Goal: Information Seeking & Learning: Compare options

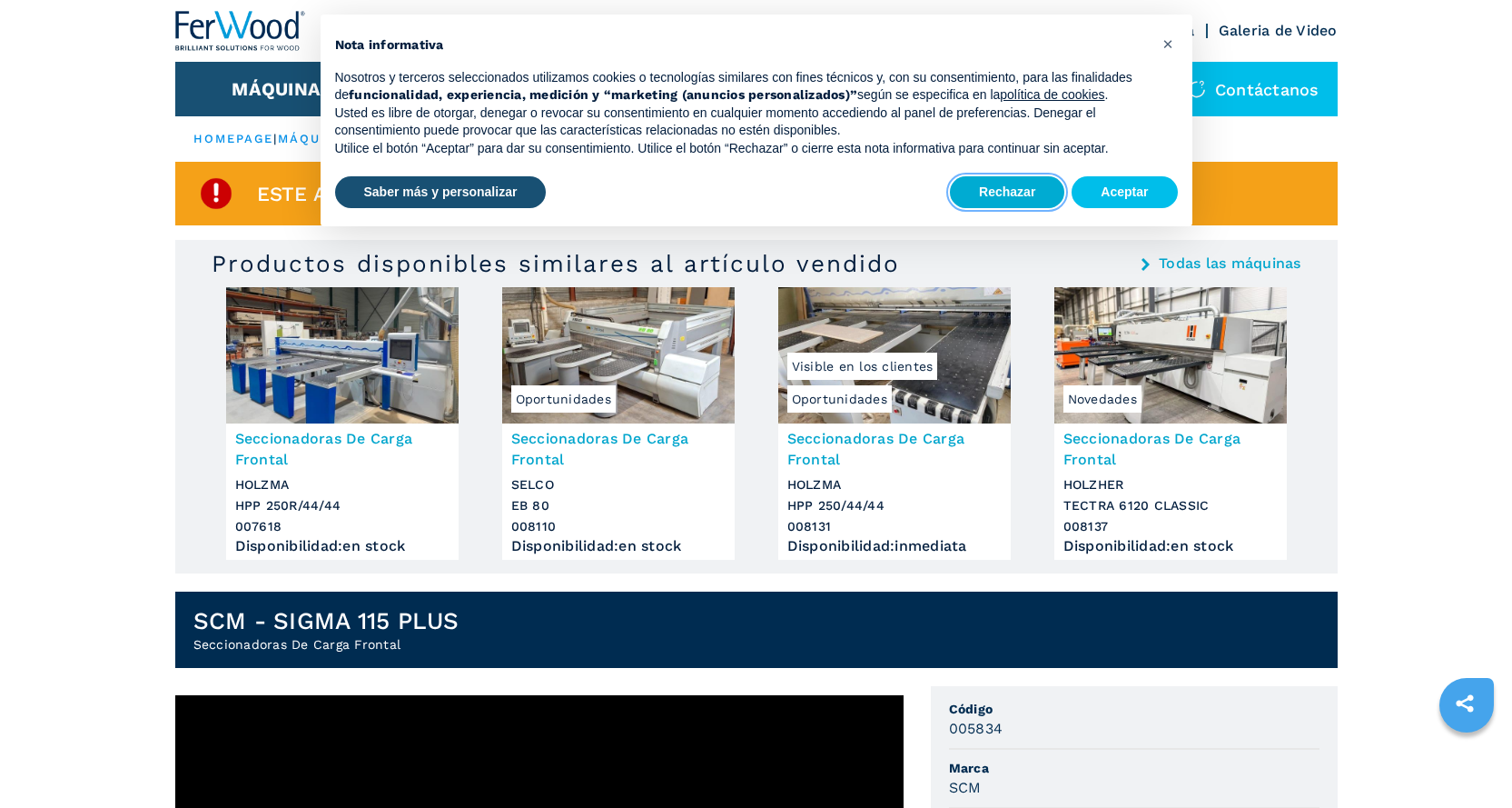
click at [1017, 192] on button "Rechazar" at bounding box center [1006, 193] width 114 height 33
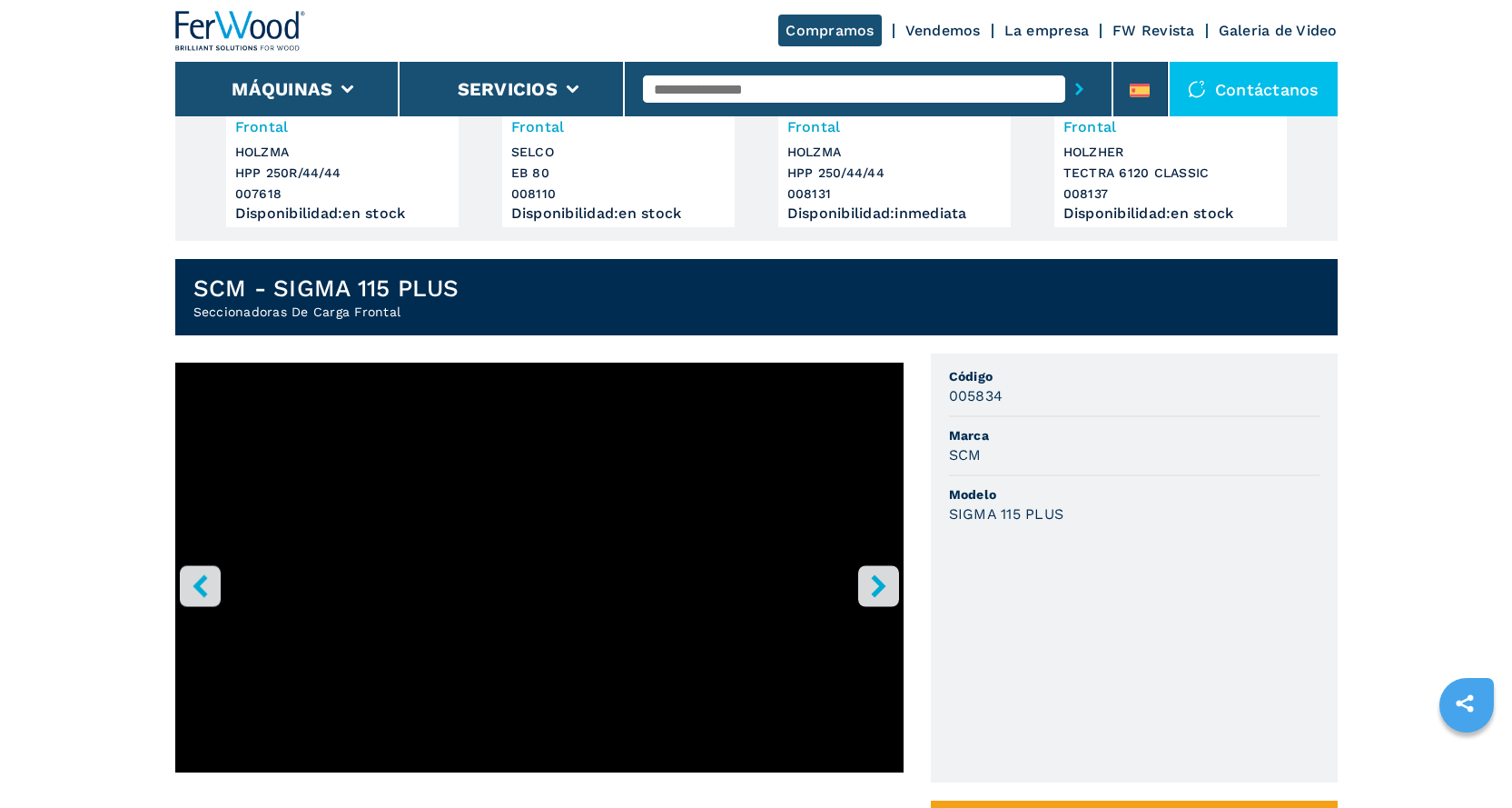
scroll to position [363, 0]
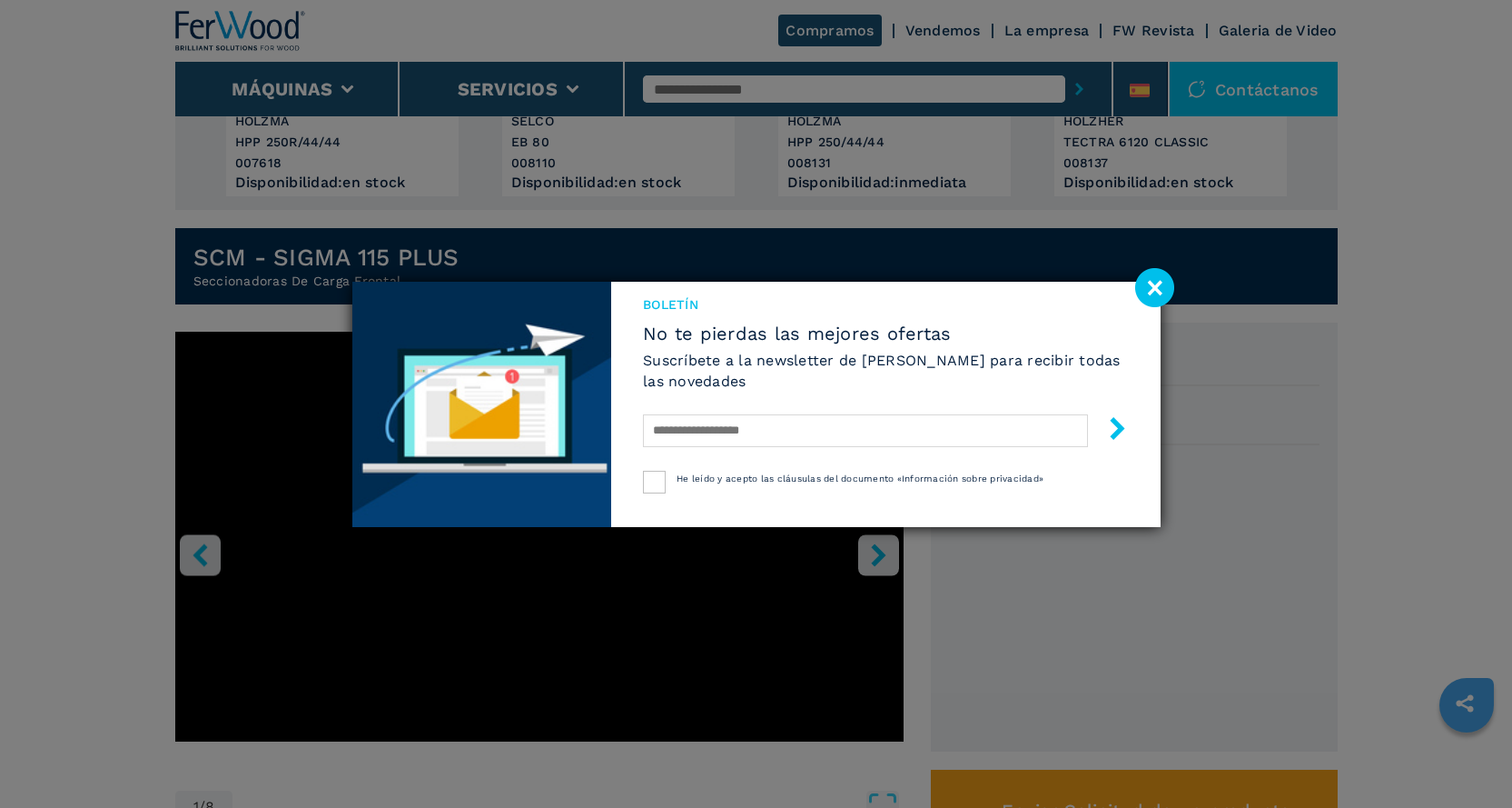
click at [1158, 291] on image at bounding box center [1155, 288] width 39 height 39
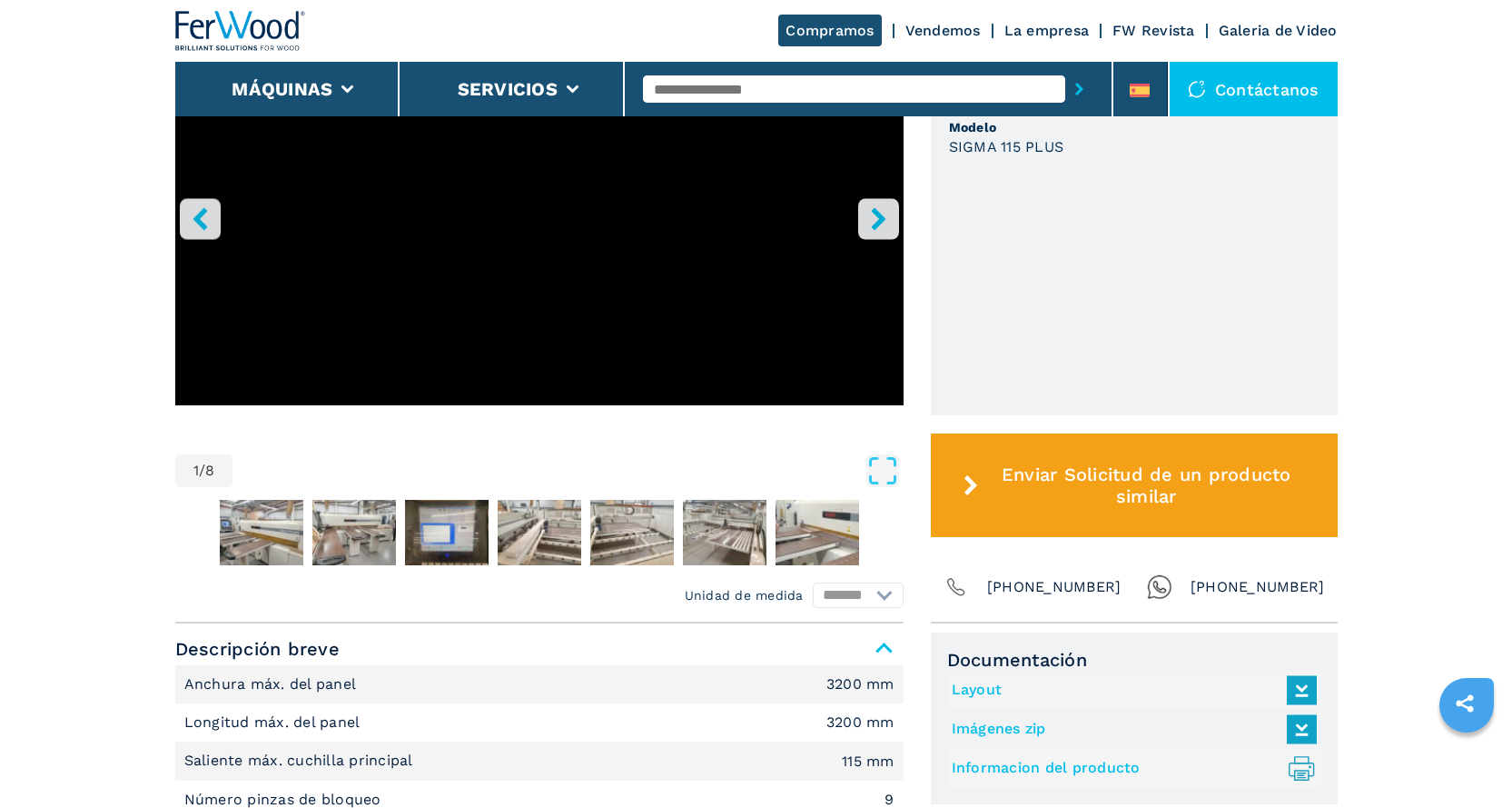
scroll to position [727, 0]
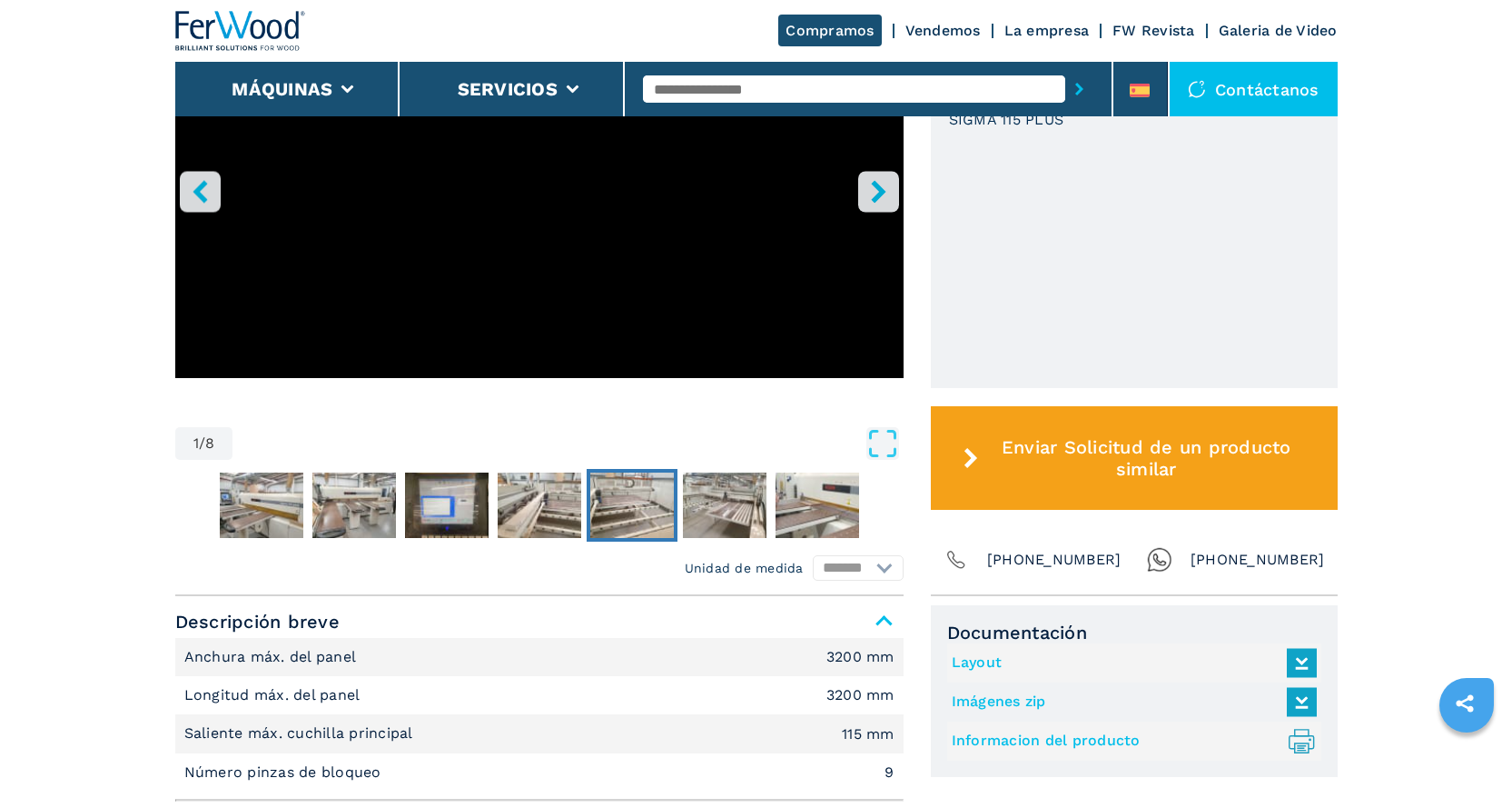
click at [632, 507] on img "Go to Slide 6" at bounding box center [631, 505] width 83 height 65
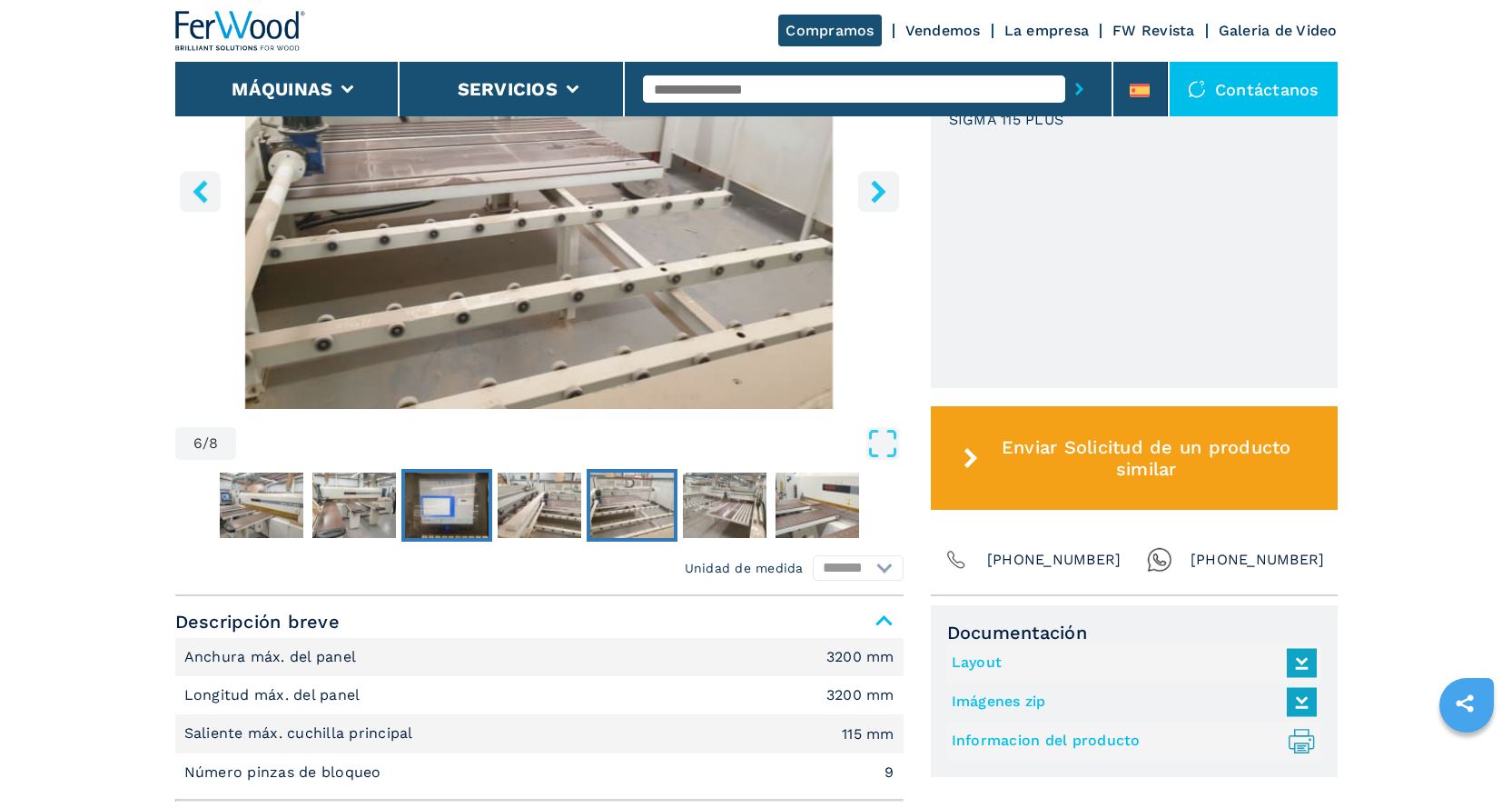
click at [446, 505] on img "Go to Slide 4" at bounding box center [447, 505] width 83 height 65
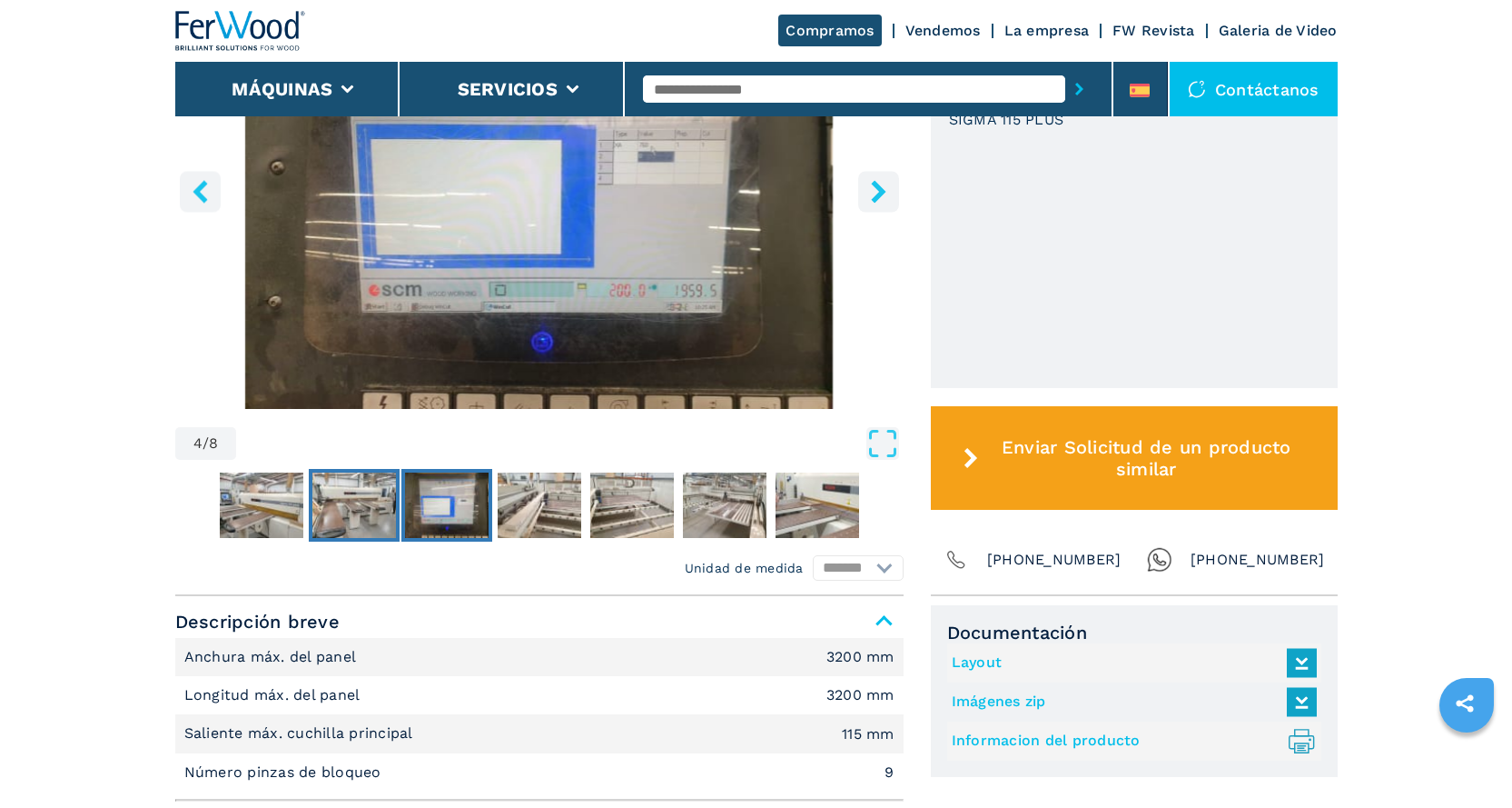
click at [349, 504] on img "Go to Slide 3" at bounding box center [354, 505] width 83 height 65
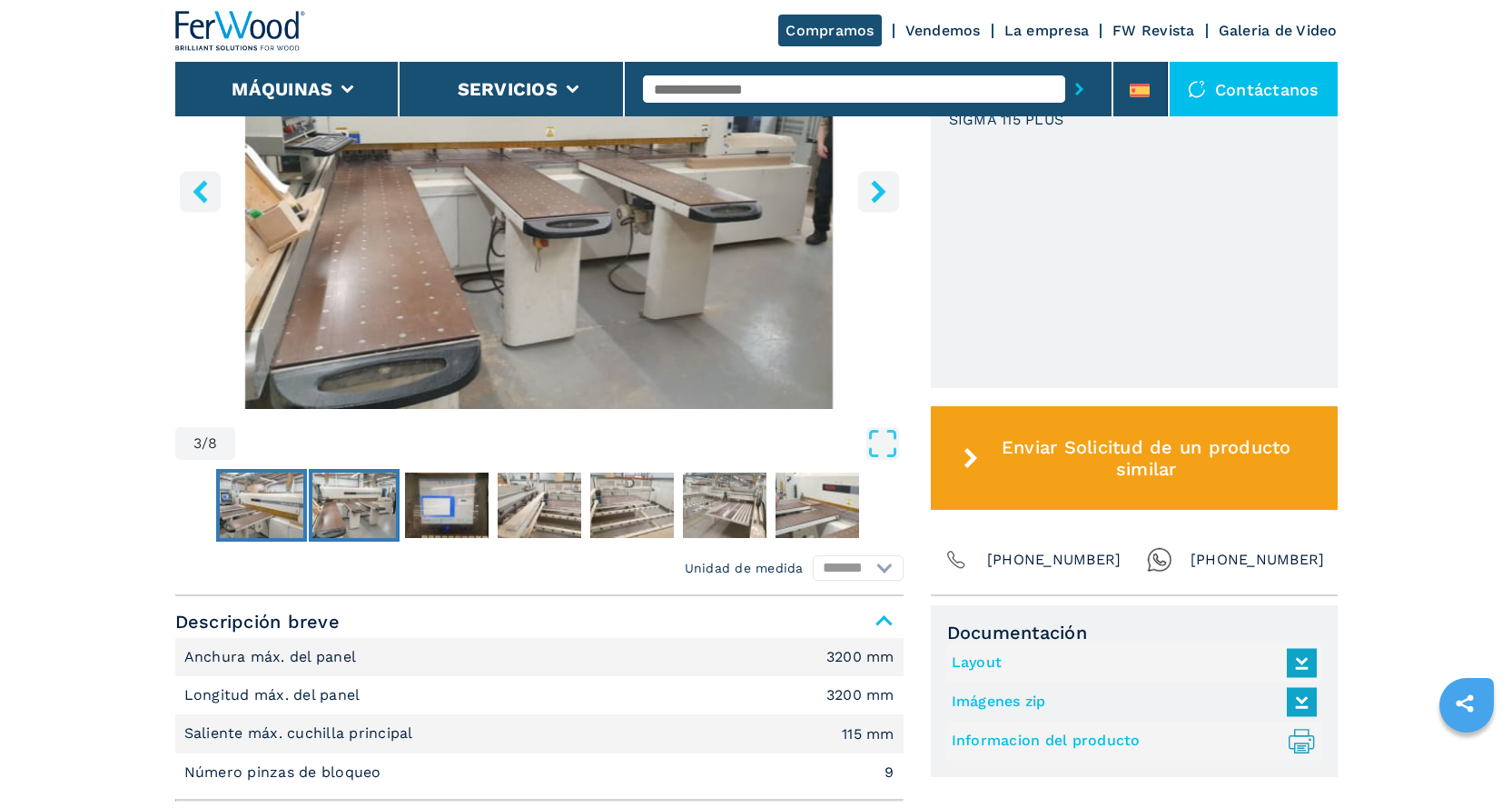
click at [259, 488] on img "Go to Slide 2" at bounding box center [261, 505] width 83 height 65
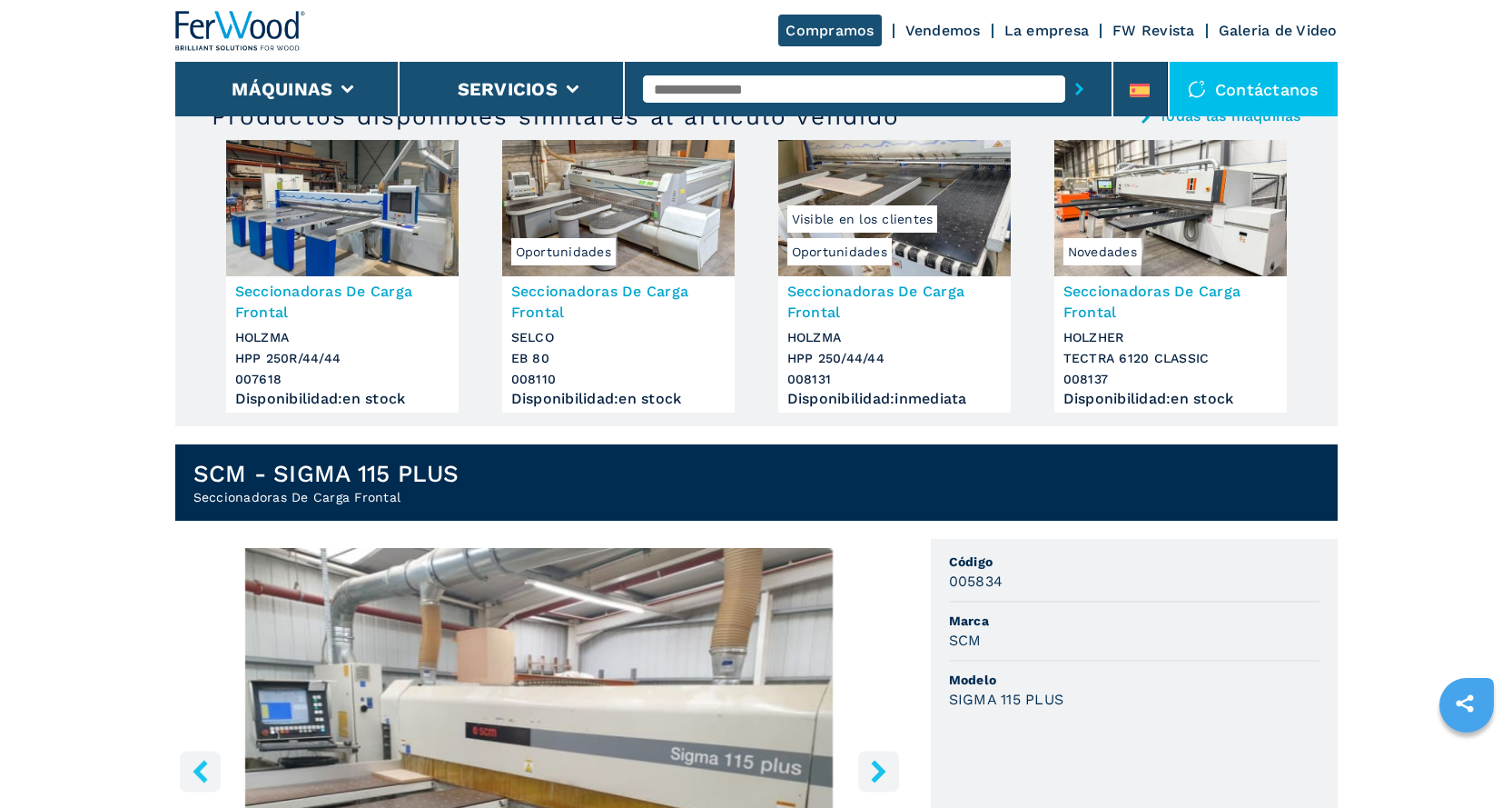
scroll to position [0, 0]
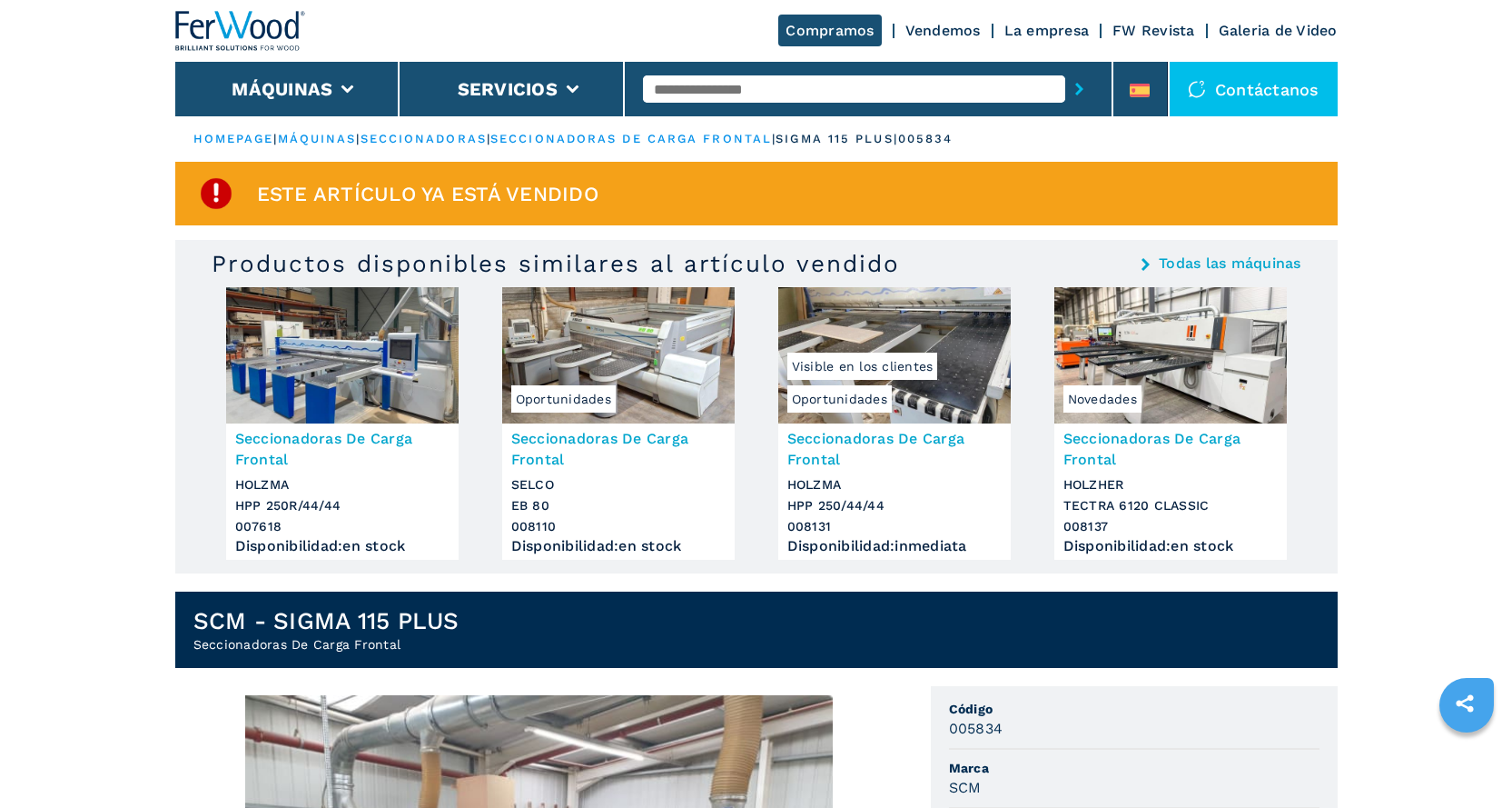
click at [460, 140] on link "seccionadoras" at bounding box center [424, 138] width 126 height 13
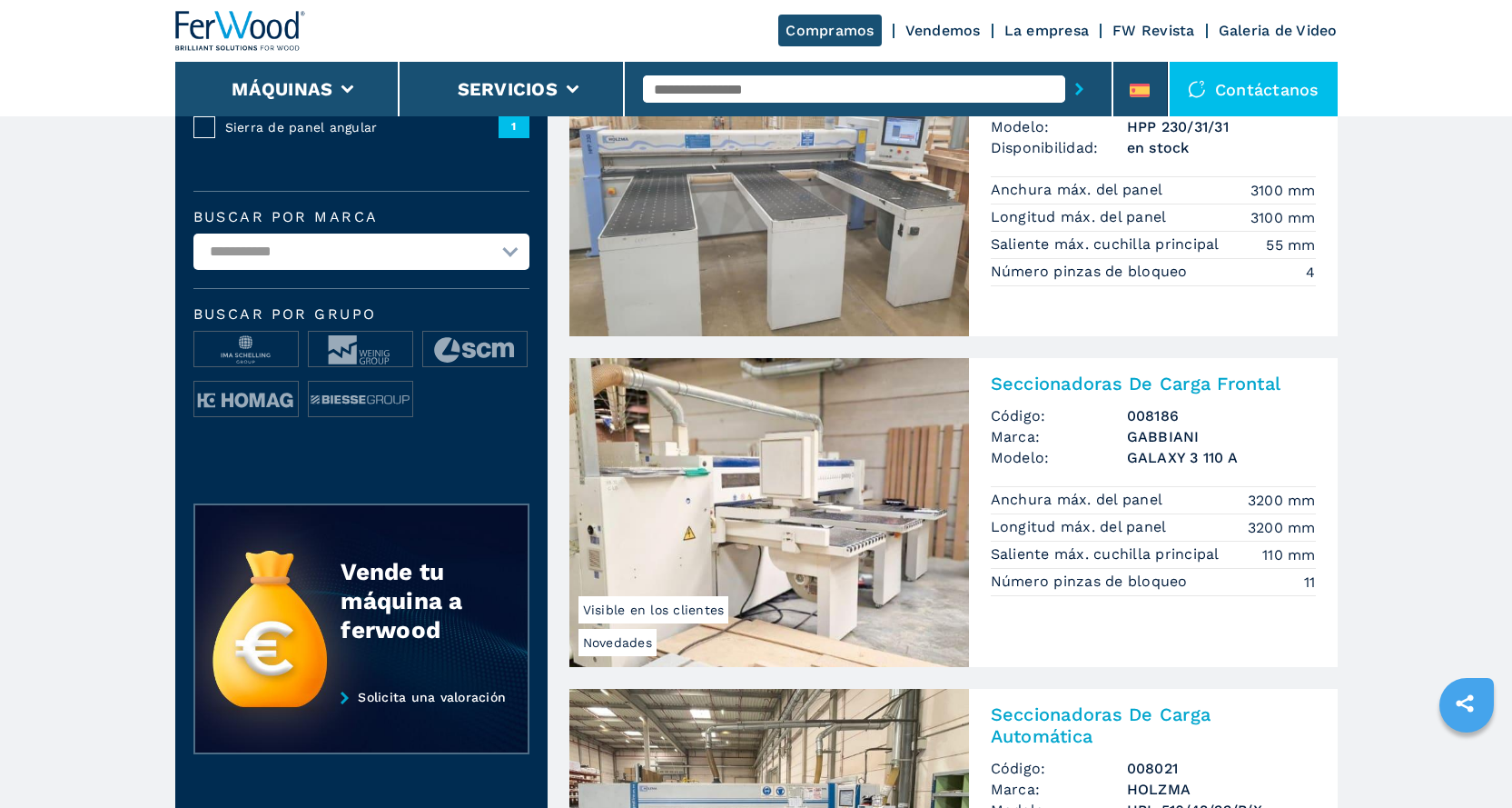
scroll to position [635, 0]
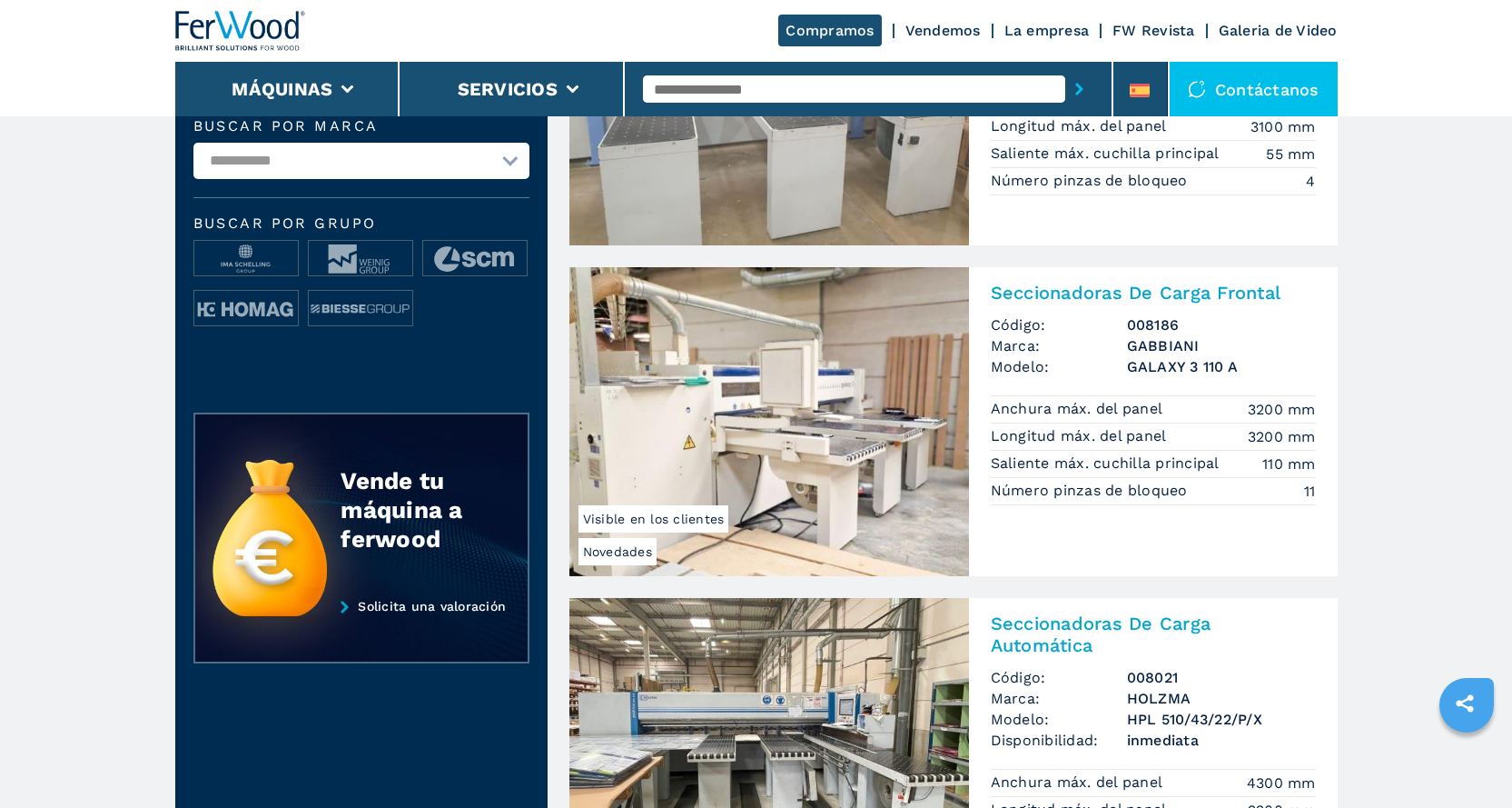
click at [802, 359] on img at bounding box center [768, 422] width 400 height 309
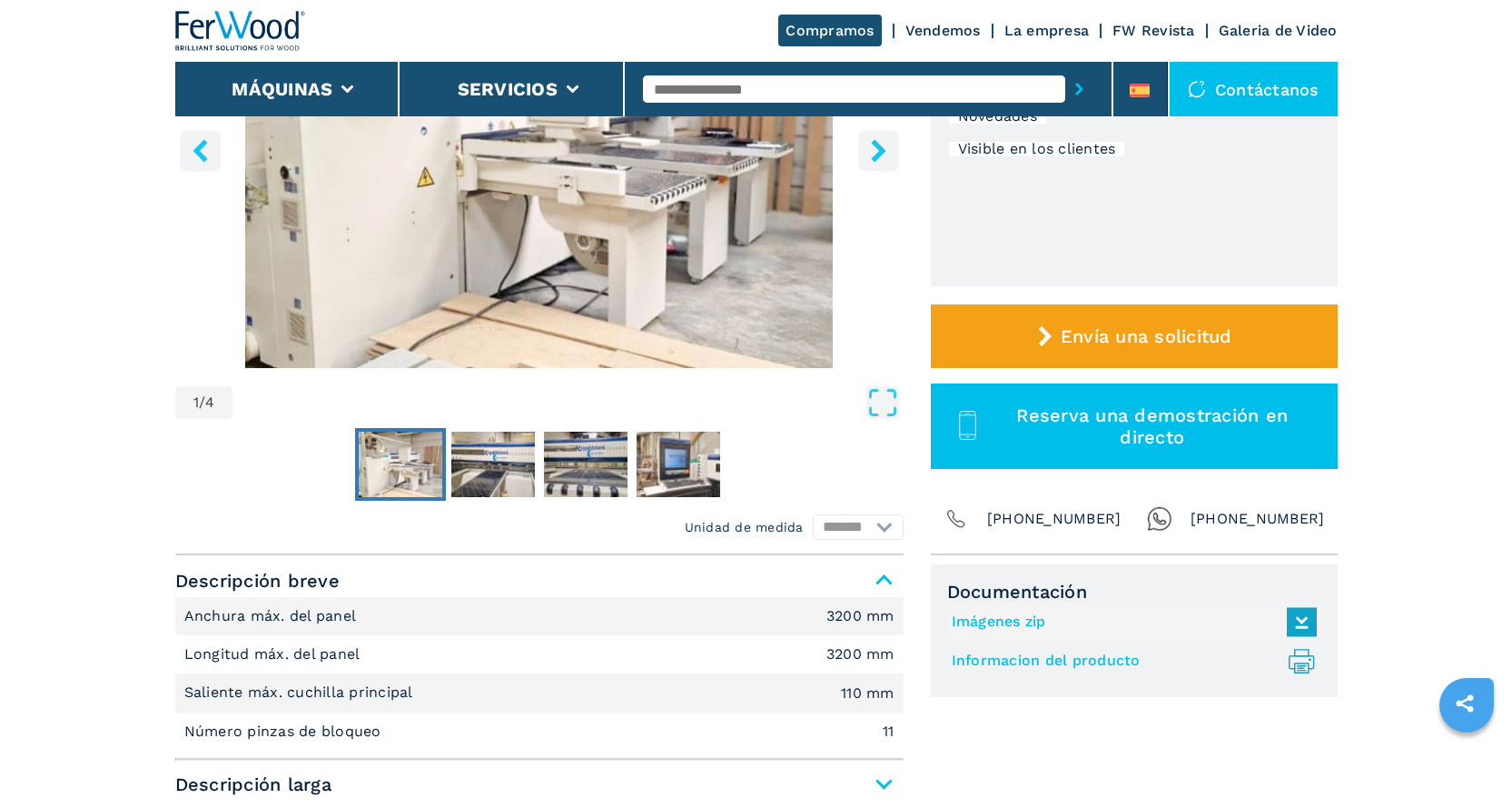
scroll to position [363, 0]
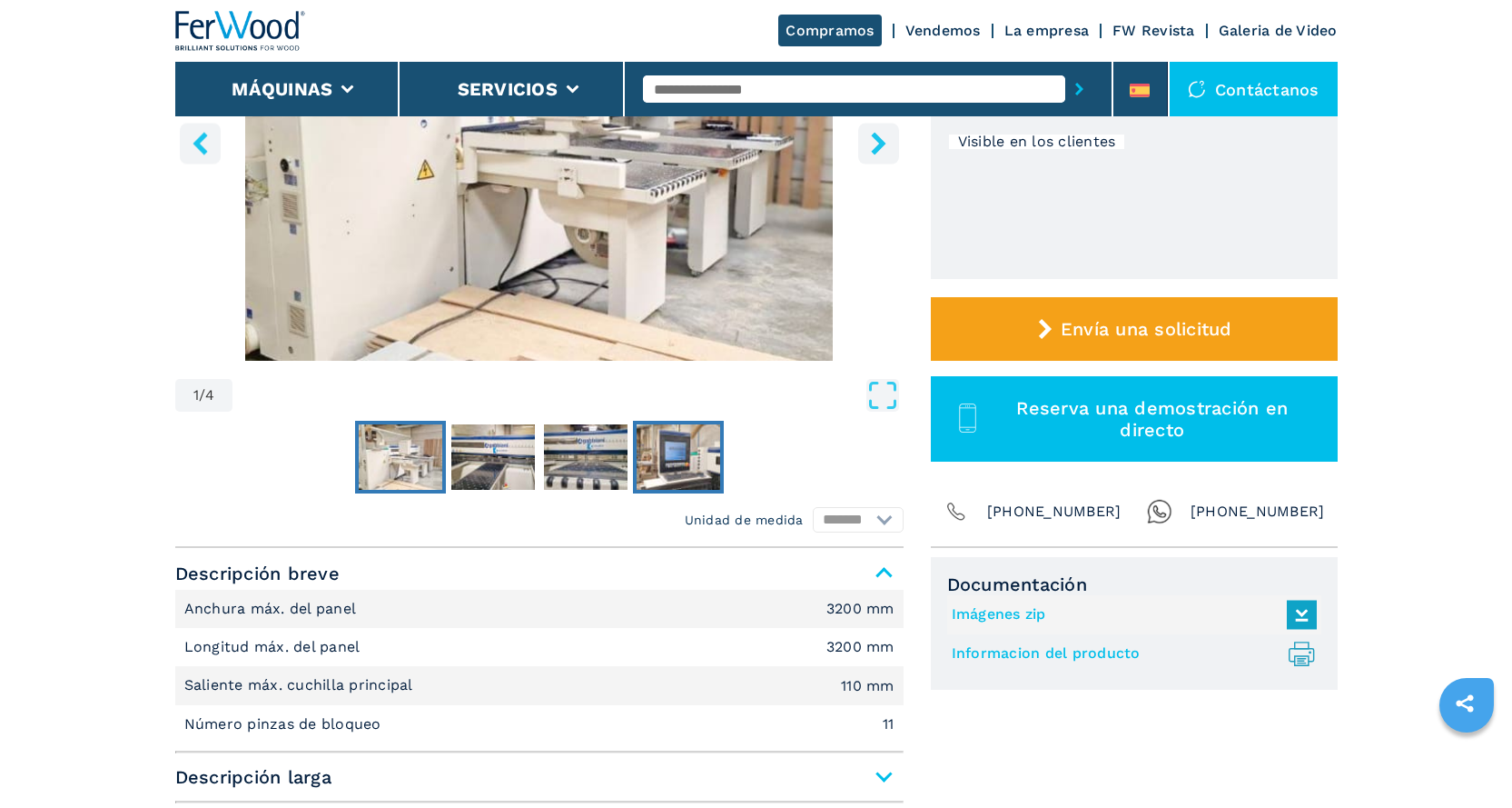
click at [664, 455] on img "Go to Slide 4" at bounding box center [677, 457] width 83 height 65
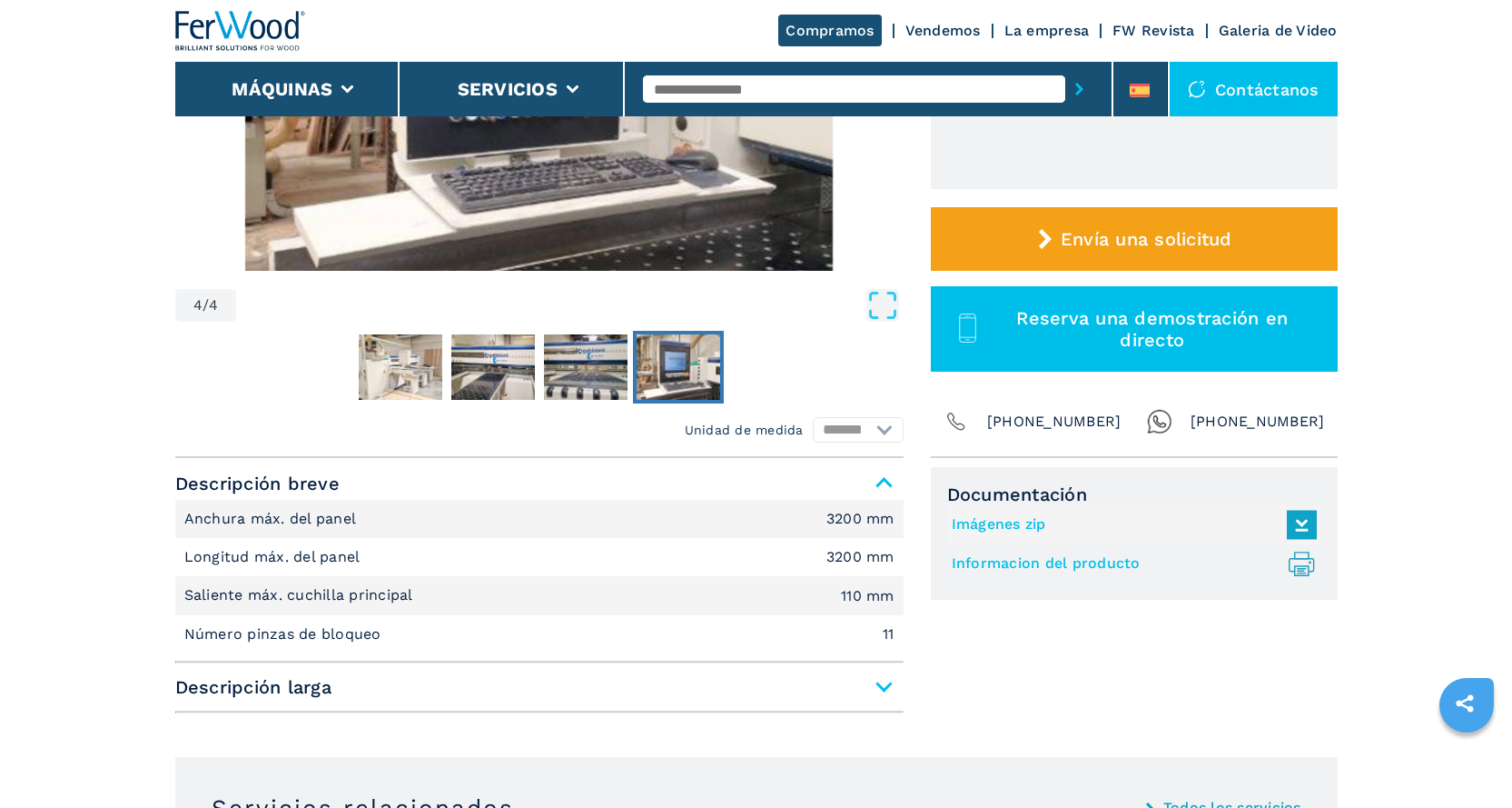
scroll to position [454, 0]
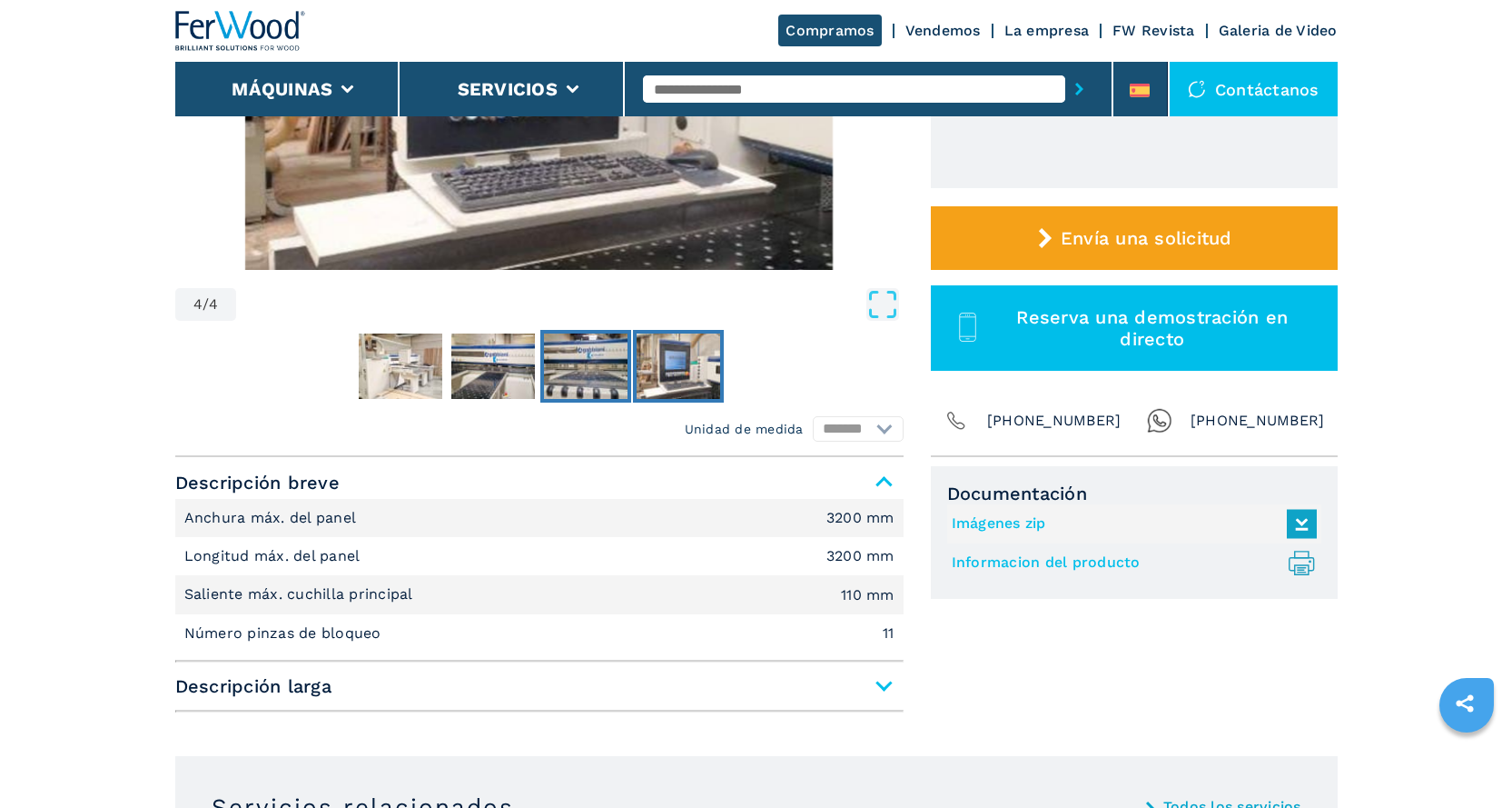
click at [589, 377] on img "Go to Slide 3" at bounding box center [585, 366] width 83 height 65
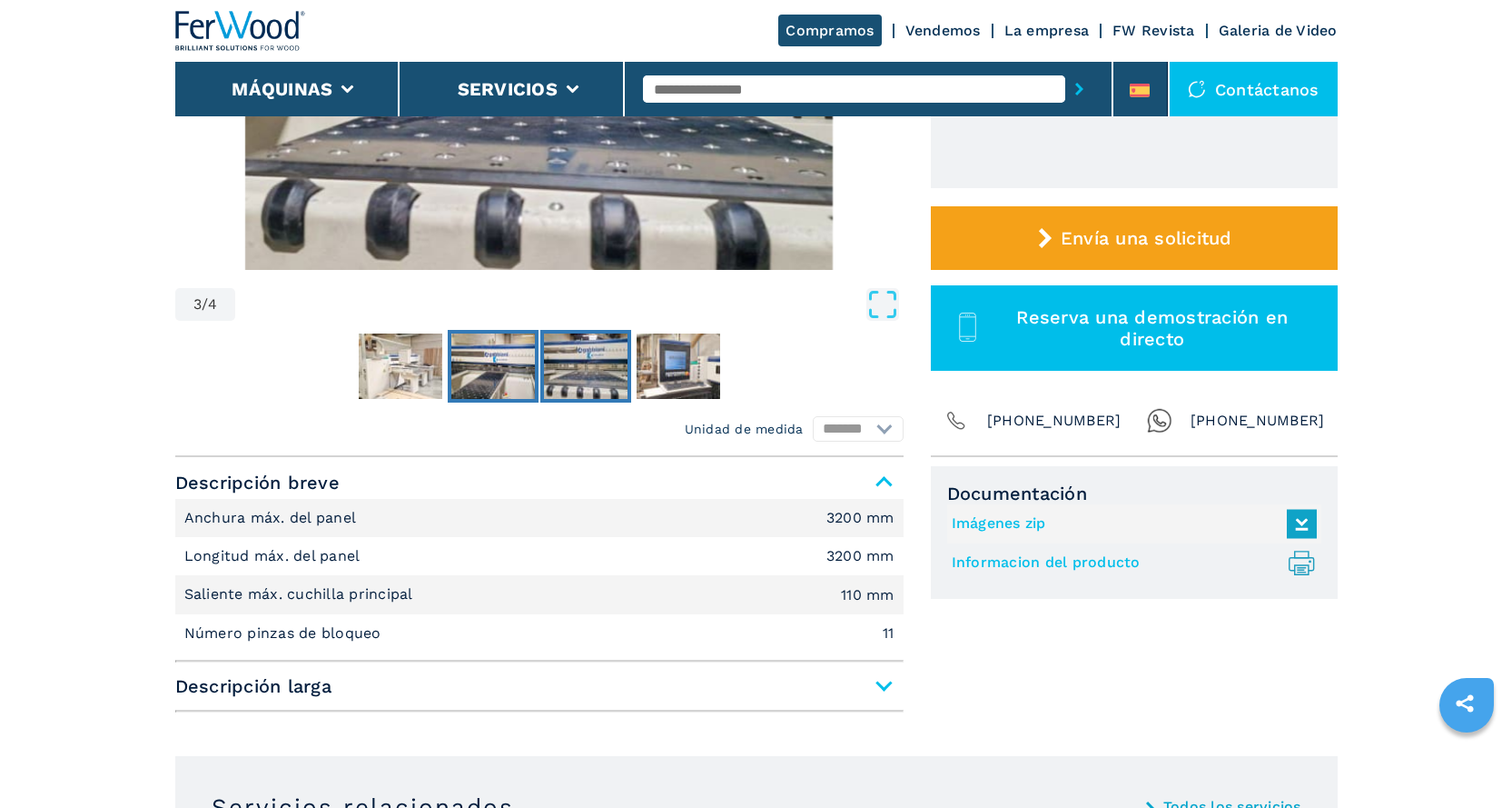
click at [515, 358] on img "Go to Slide 2" at bounding box center [493, 366] width 83 height 65
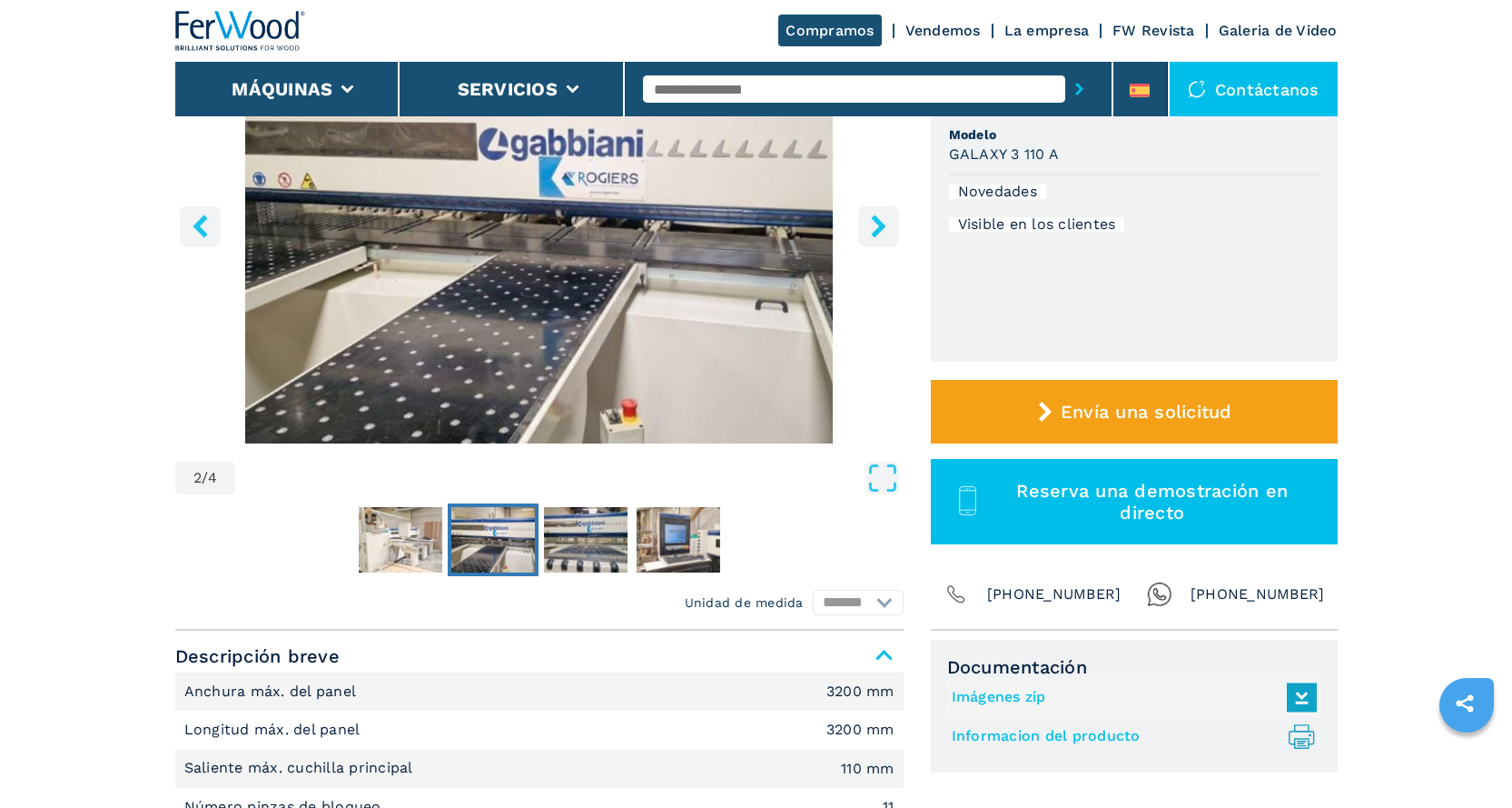
scroll to position [182, 0]
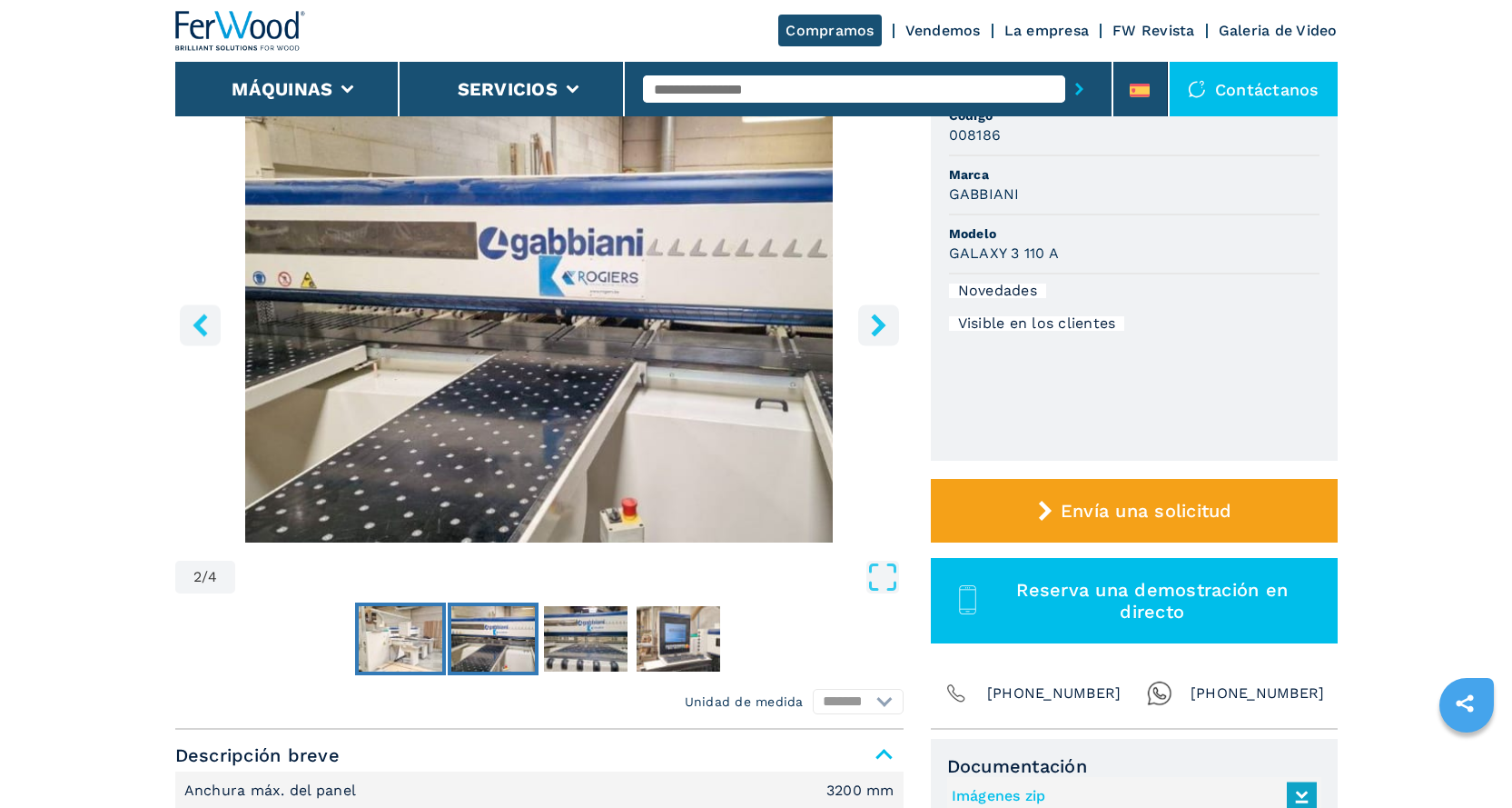
click at [424, 619] on img "Go to Slide 1" at bounding box center [400, 638] width 83 height 65
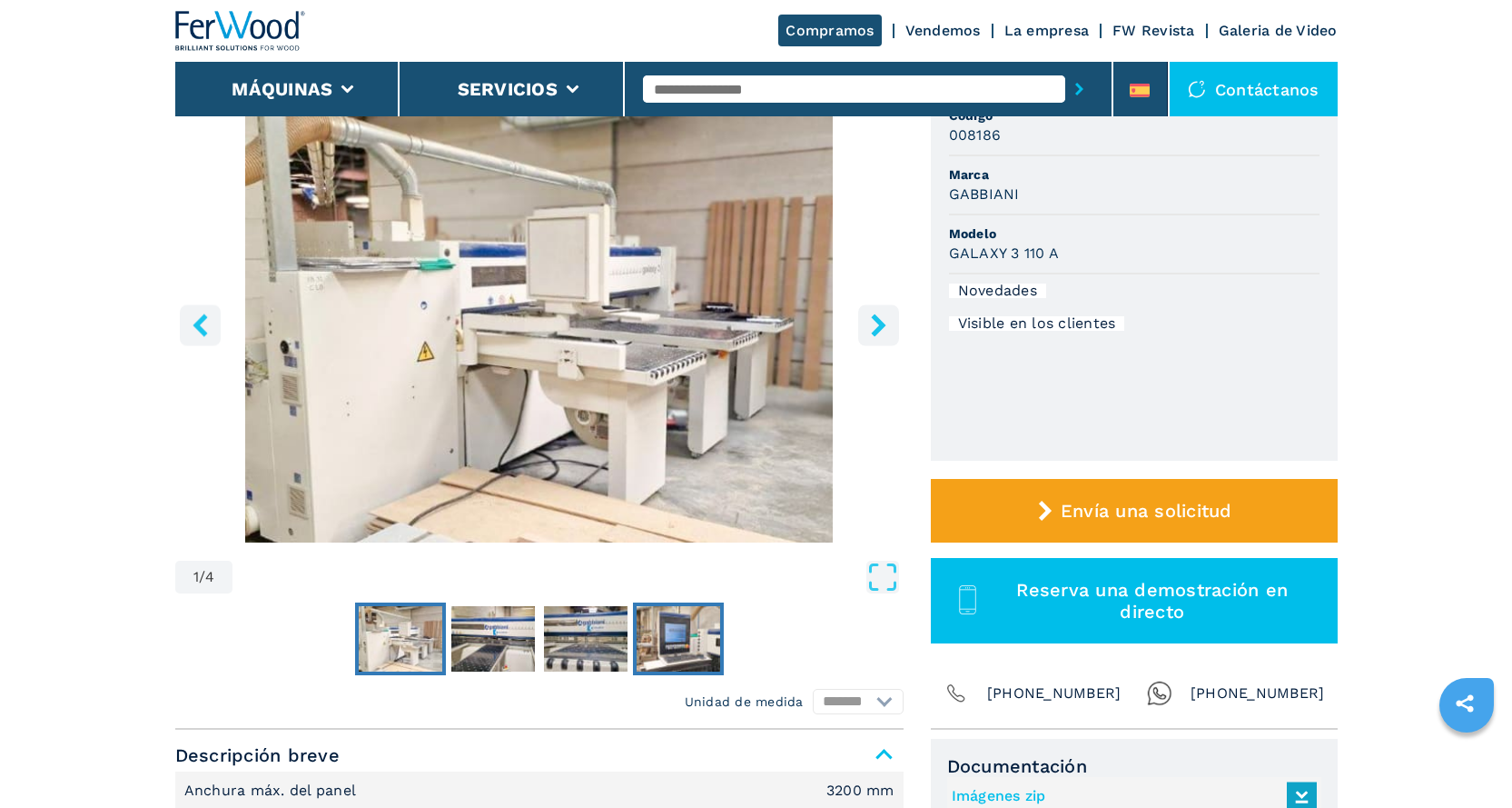
click at [695, 623] on img "Go to Slide 4" at bounding box center [677, 638] width 83 height 65
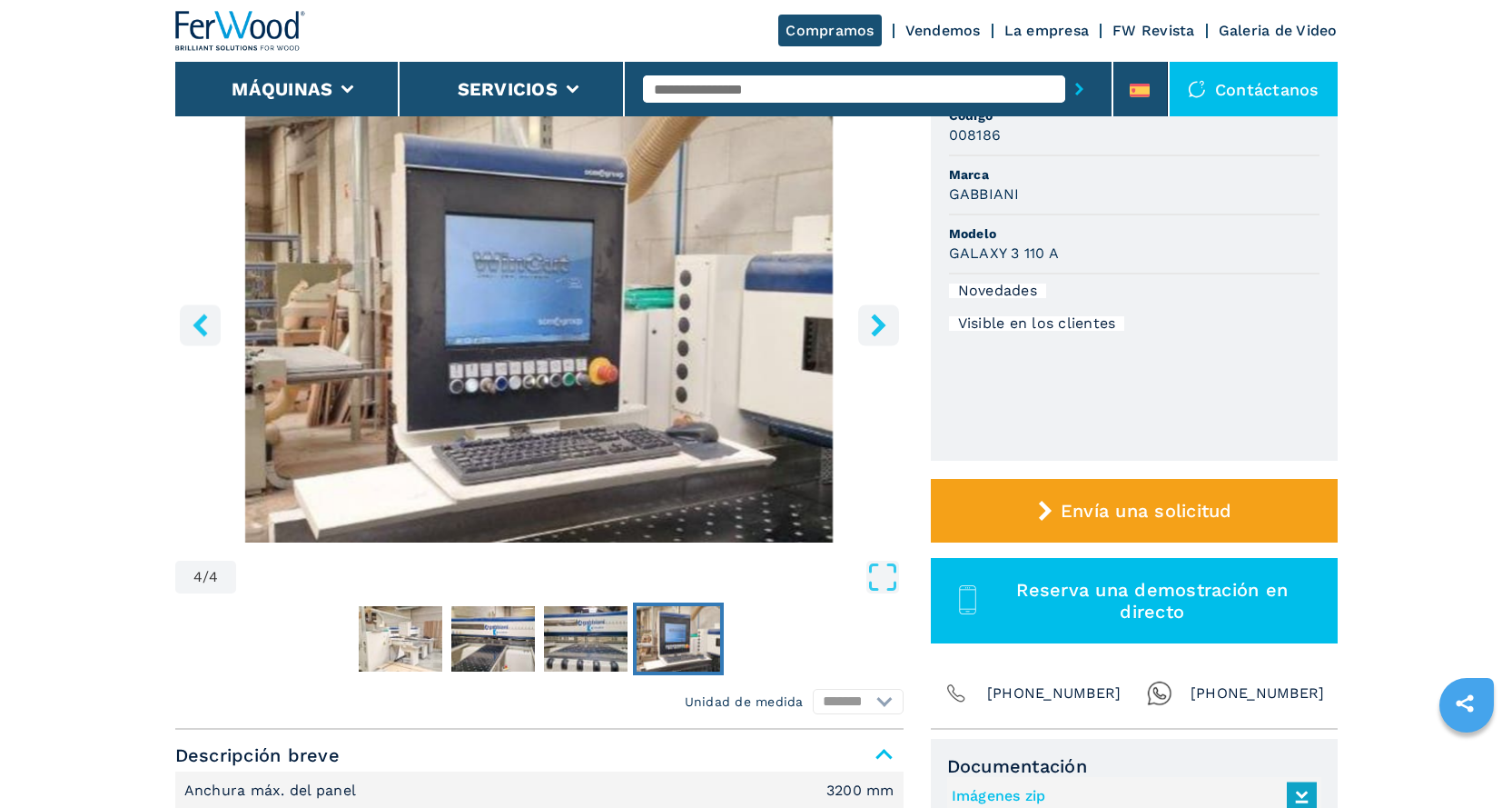
click at [946, 26] on link "Vendemos" at bounding box center [943, 31] width 76 height 17
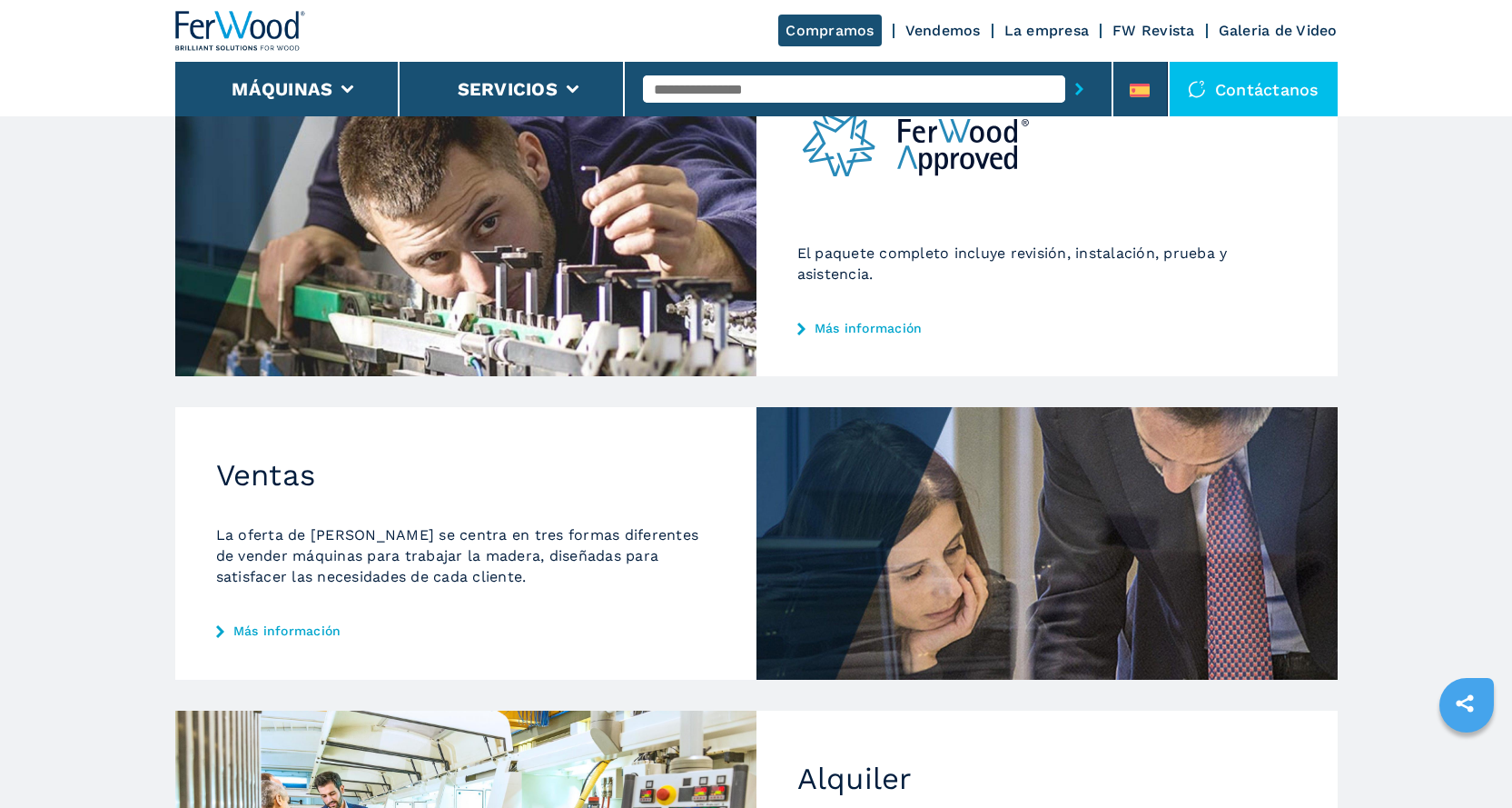
scroll to position [363, 0]
